Goal: Find contact information: Find contact information

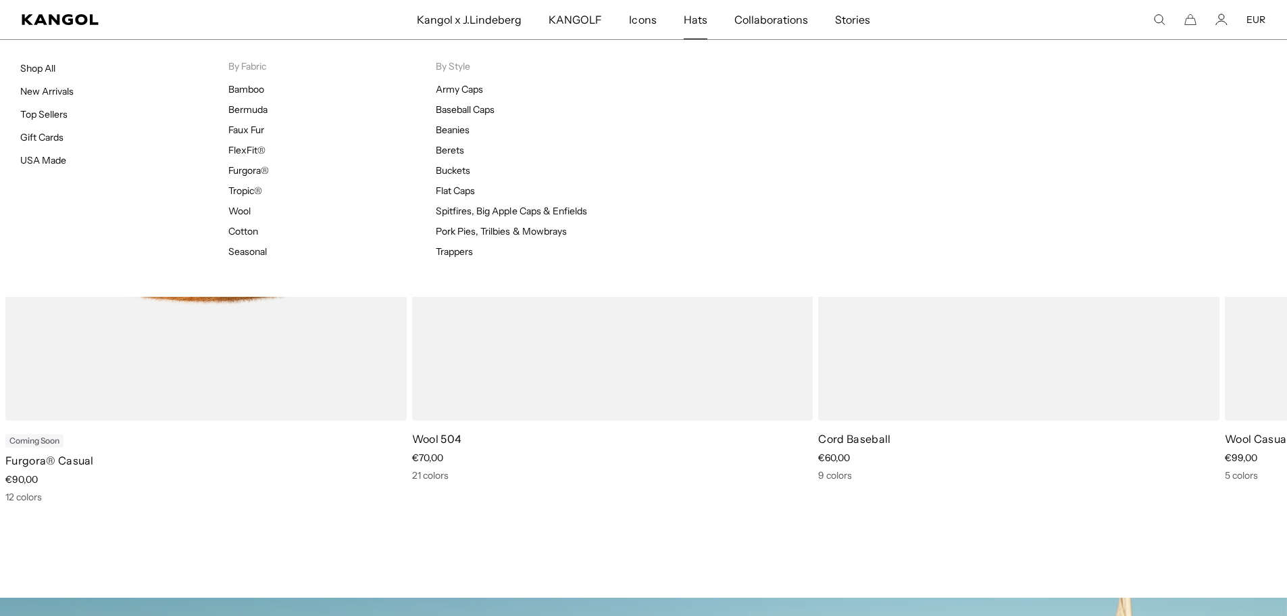
scroll to position [0, 278]
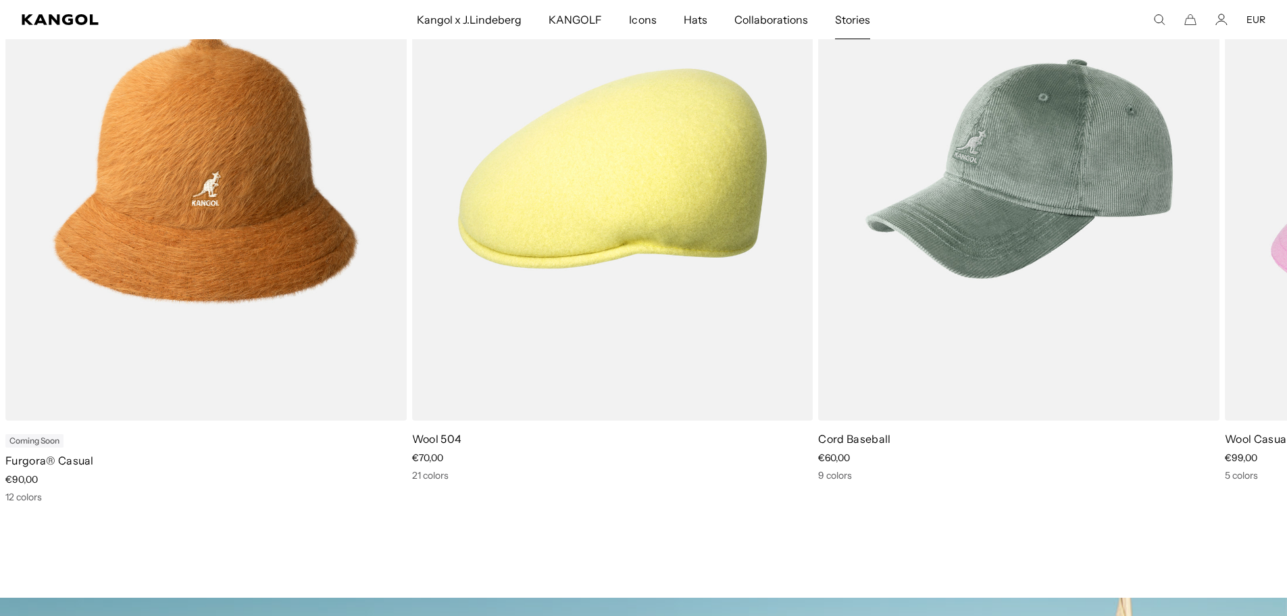
click at [846, 14] on span "Stories" at bounding box center [852, 19] width 35 height 39
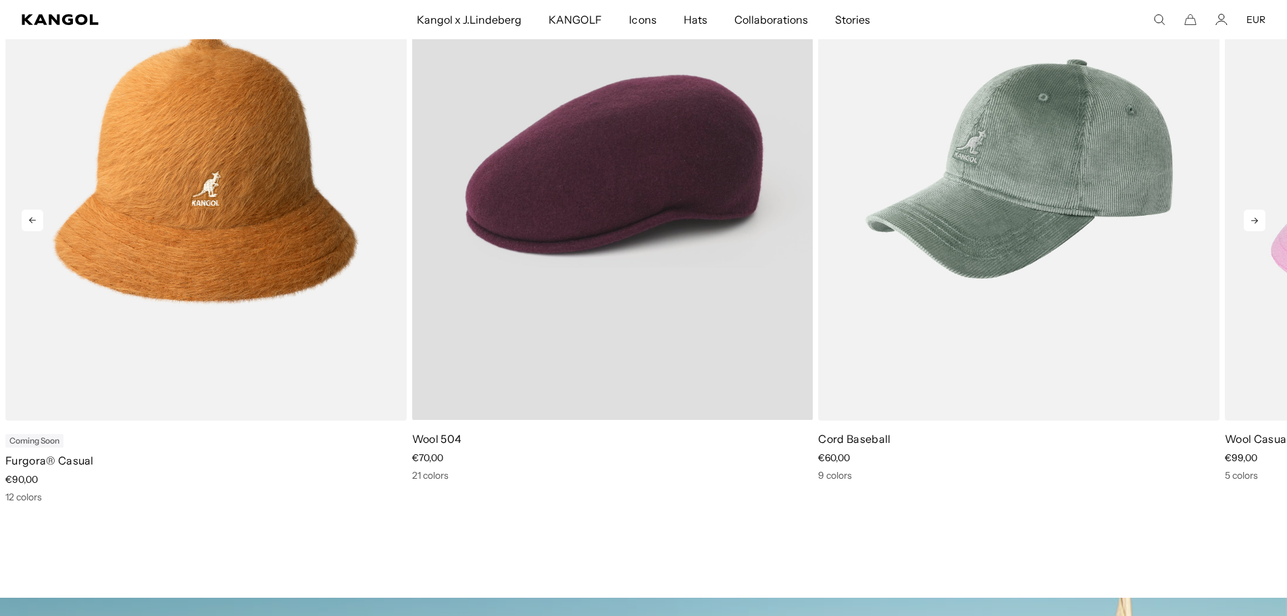
scroll to position [0, 0]
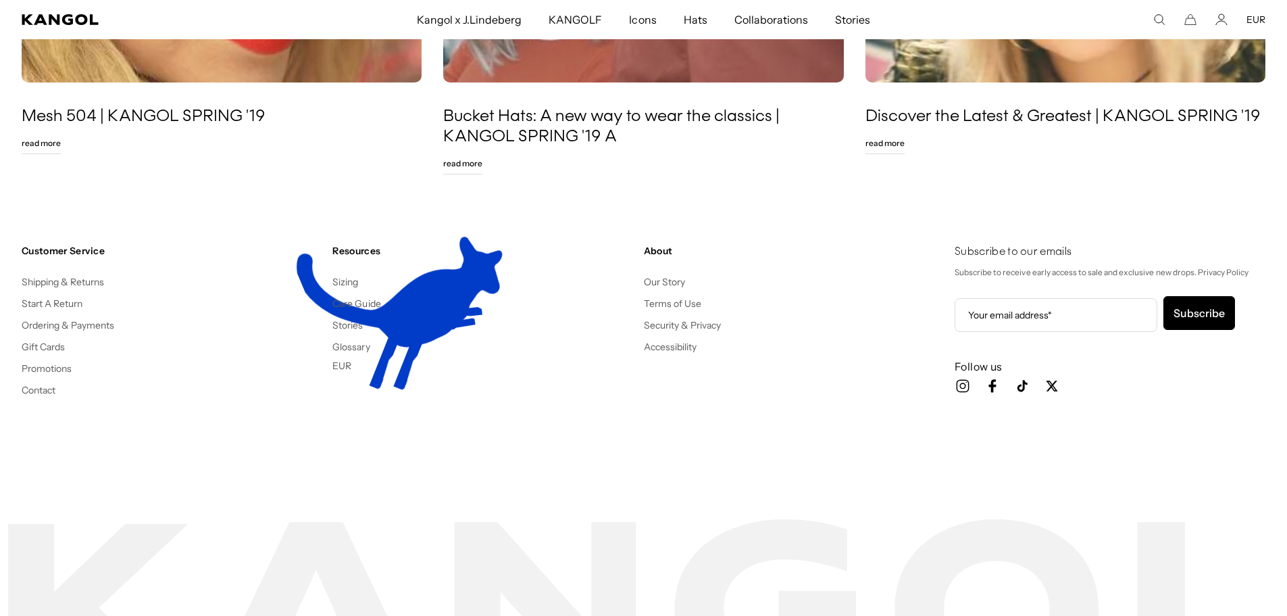
scroll to position [0, 278]
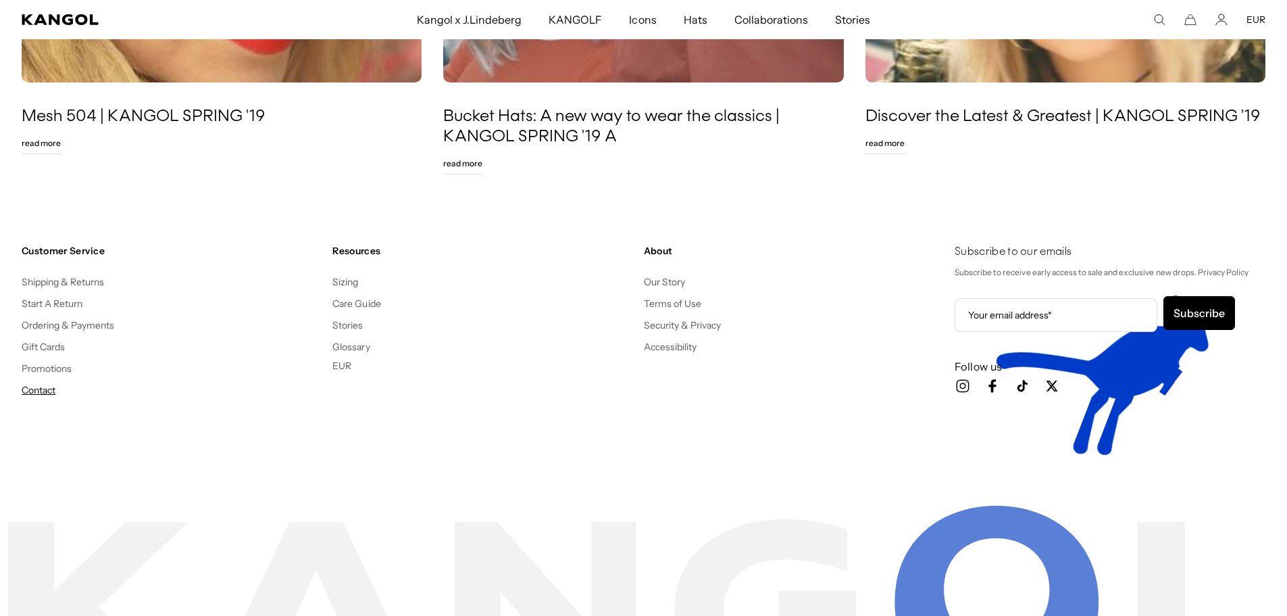
click at [42, 391] on link "Contact" at bounding box center [39, 390] width 34 height 12
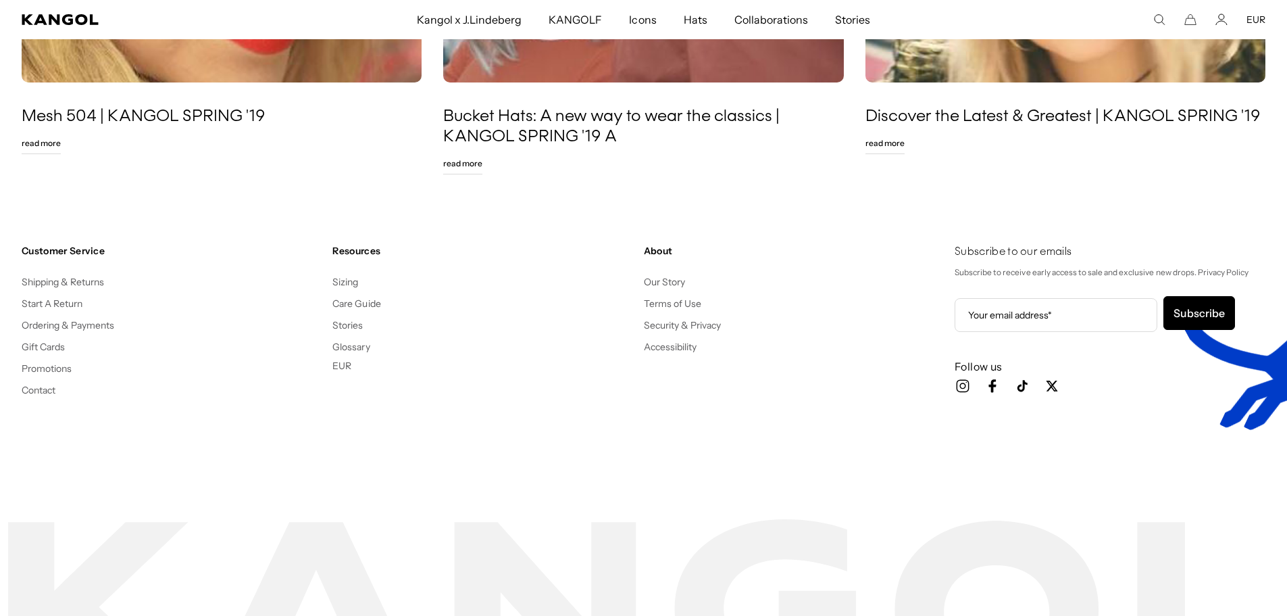
scroll to position [0, 0]
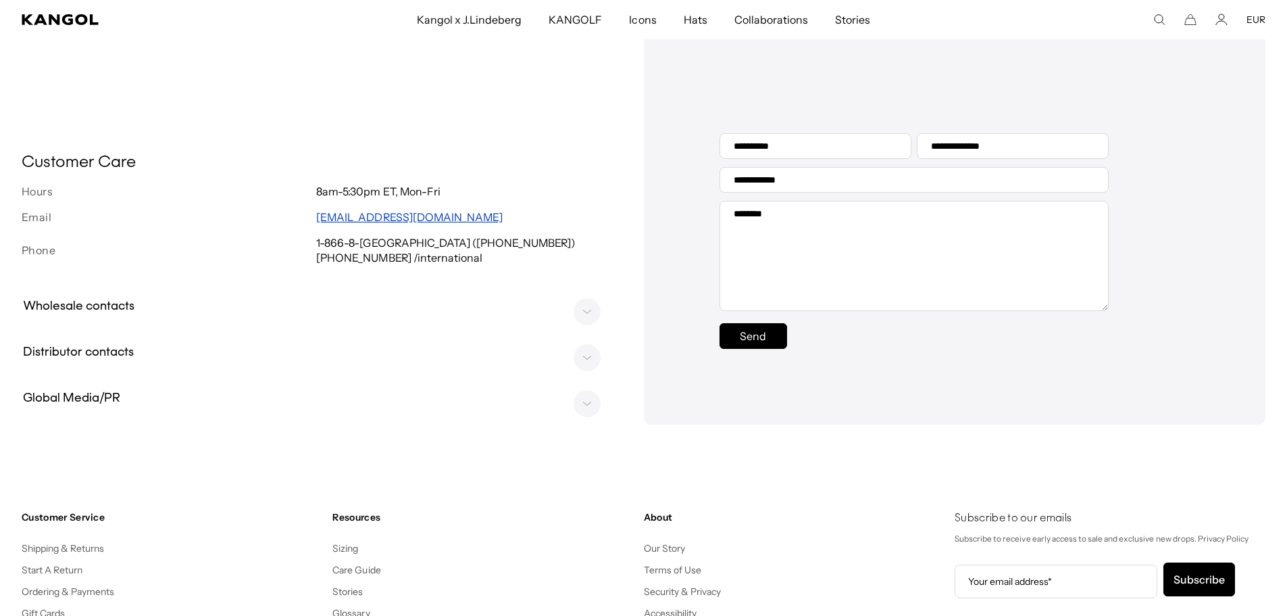
scroll to position [0, 278]
